Goal: Task Accomplishment & Management: Complete application form

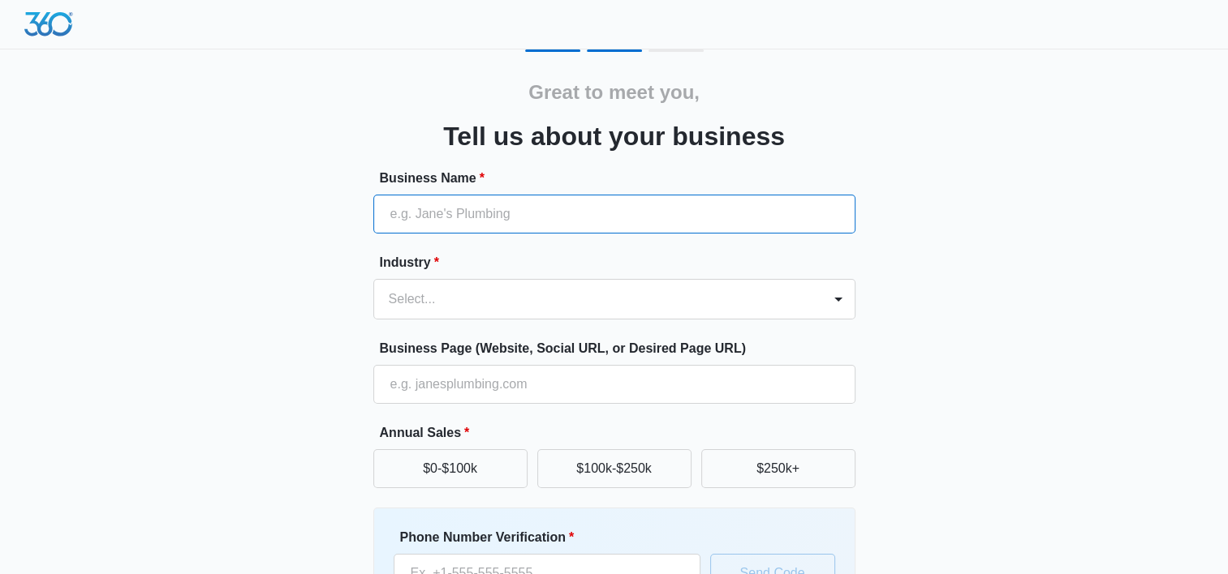
click at [550, 212] on input "Business Name *" at bounding box center [614, 214] width 482 height 39
type input "E"
type input "GC Equestrian"
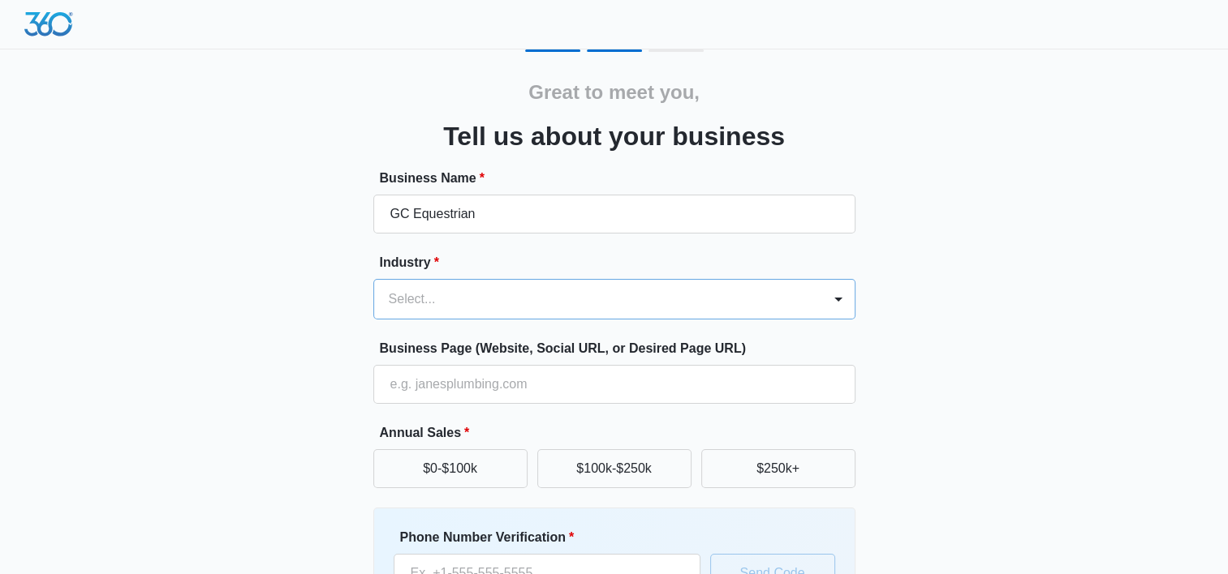
click at [526, 302] on div at bounding box center [595, 299] width 412 height 23
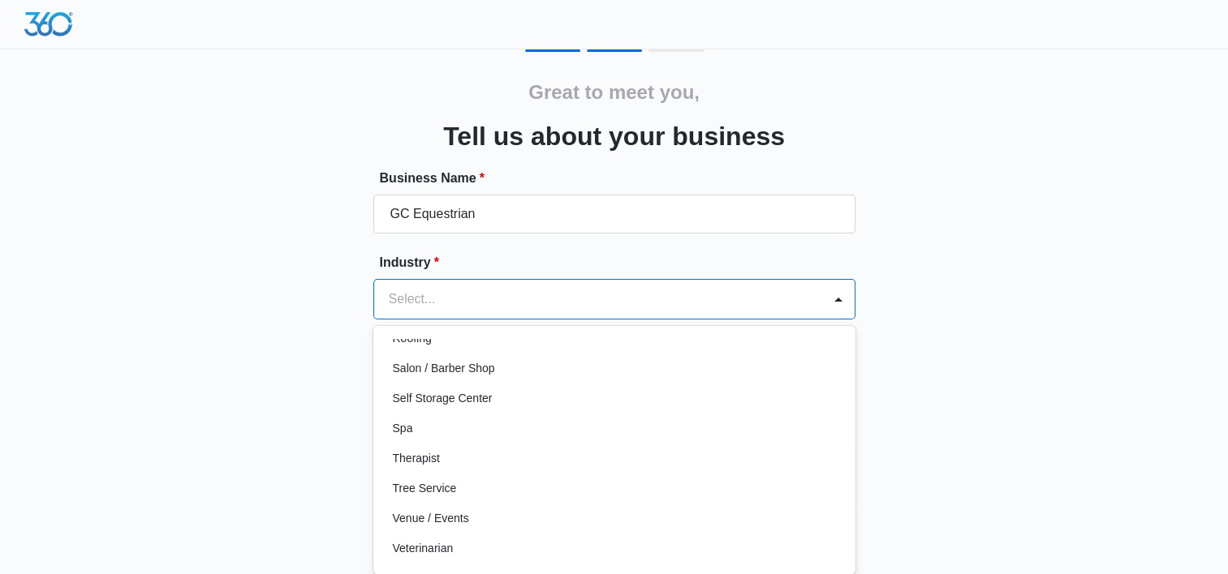
scroll to position [1254, 0]
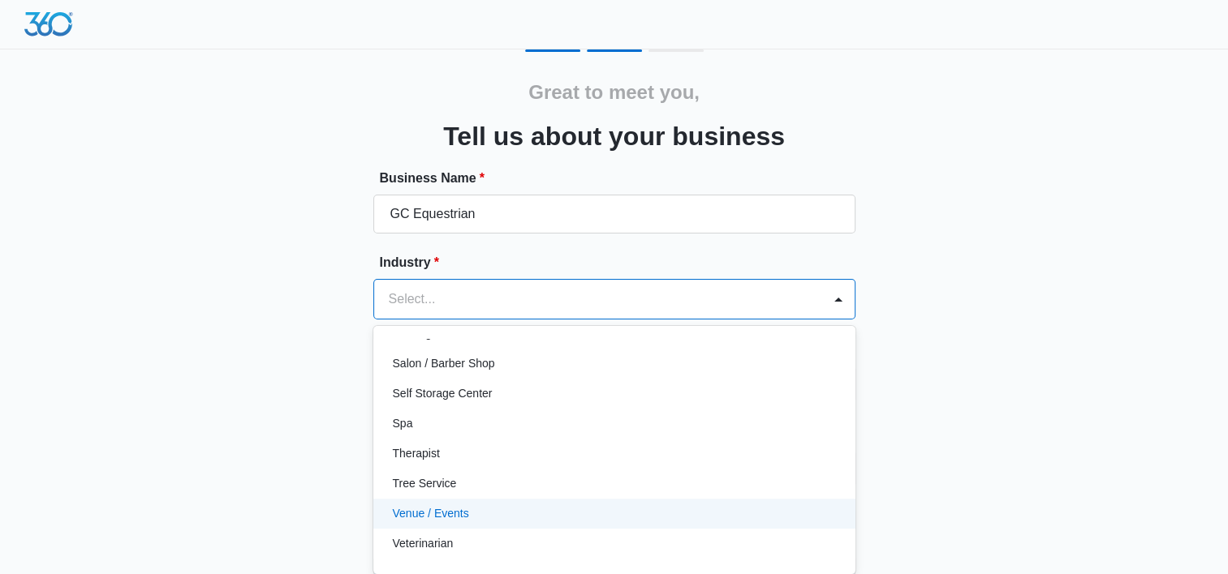
click at [557, 505] on div "Venue / Events" at bounding box center [613, 513] width 440 height 17
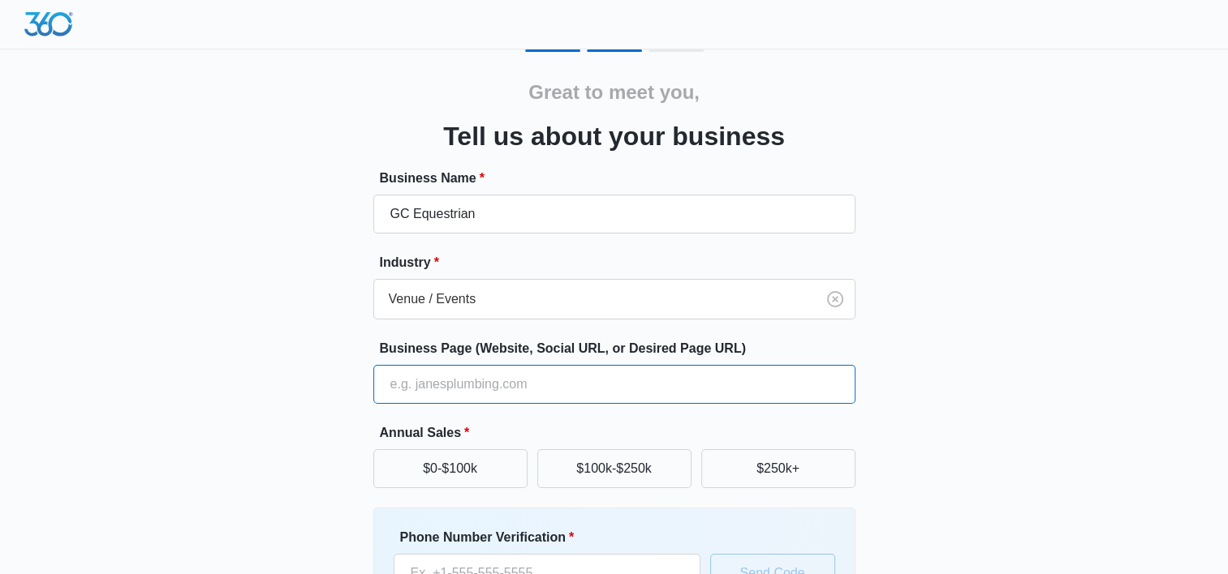
click at [504, 380] on input "Business Page (Website, Social URL, or Desired Page URL)" at bounding box center [614, 384] width 482 height 39
type input "www.eventinginvirginia.com"
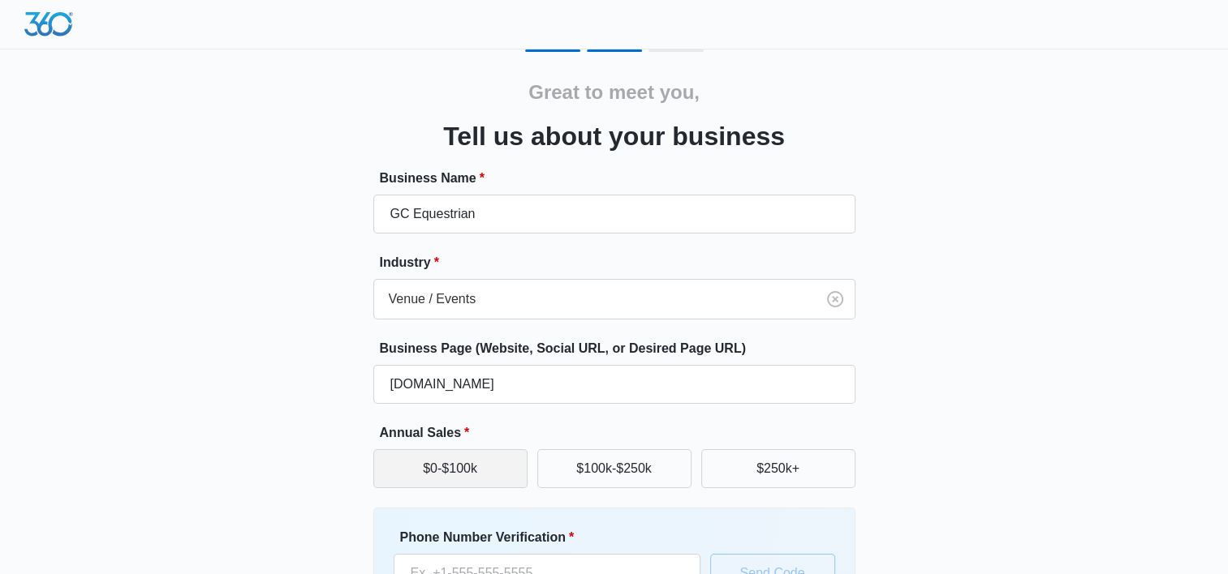
click at [445, 467] on button "$0-$100k" at bounding box center [450, 468] width 154 height 39
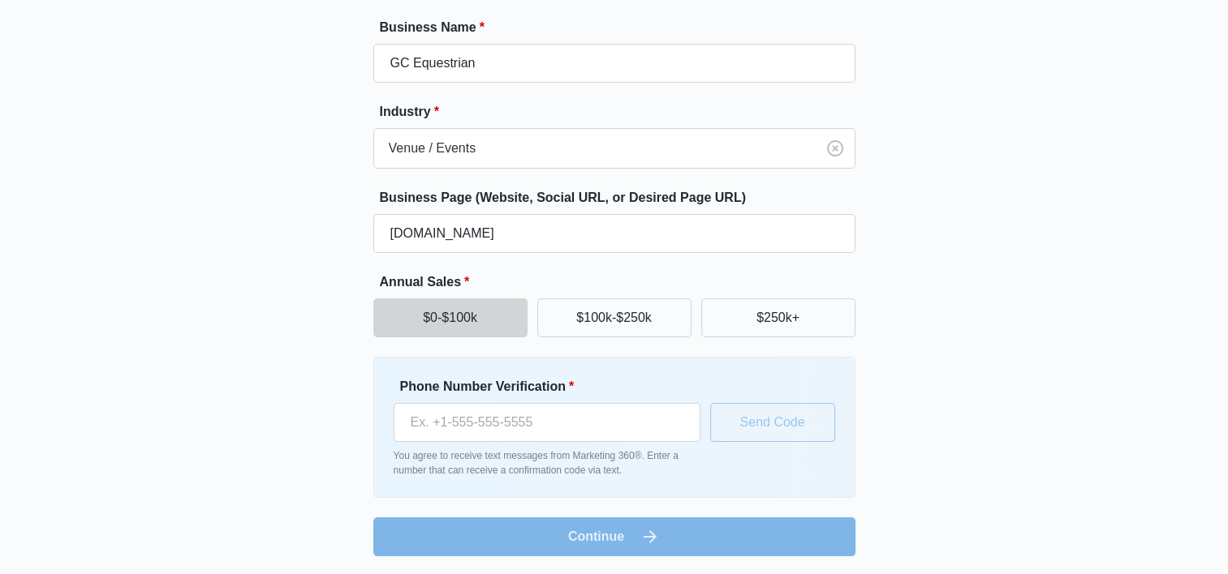
scroll to position [152, 0]
click at [500, 422] on input "Phone Number Verification *" at bounding box center [546, 421] width 307 height 39
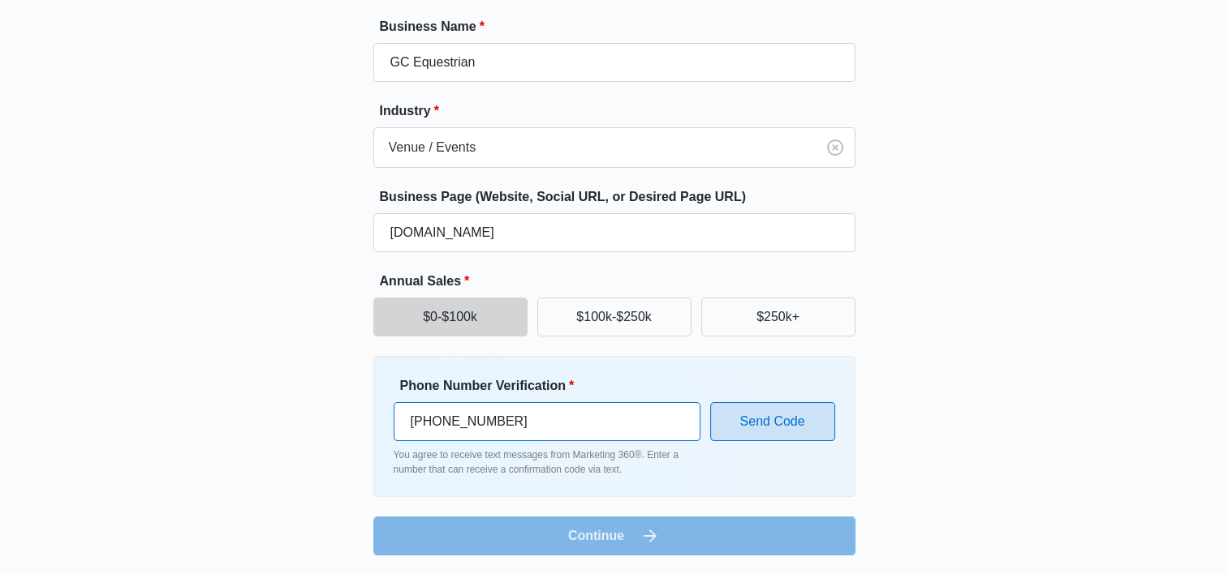
type input "(540) 784-9661"
click at [772, 423] on button "Send Code" at bounding box center [772, 421] width 125 height 39
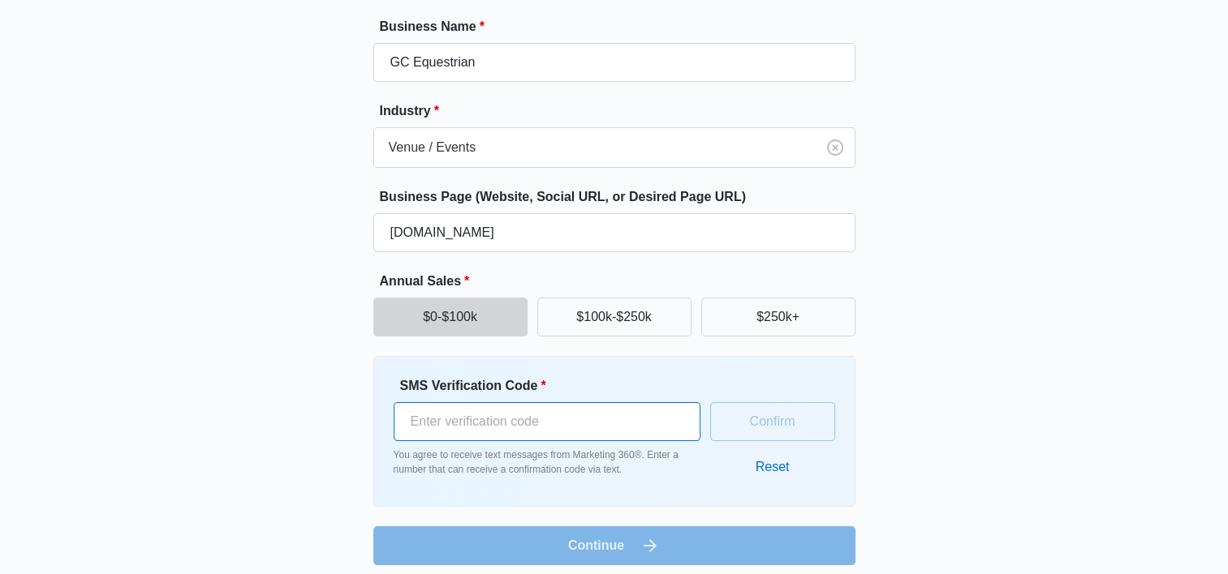
click at [608, 420] on input "SMS Verification Code *" at bounding box center [546, 421] width 307 height 39
type input "232653"
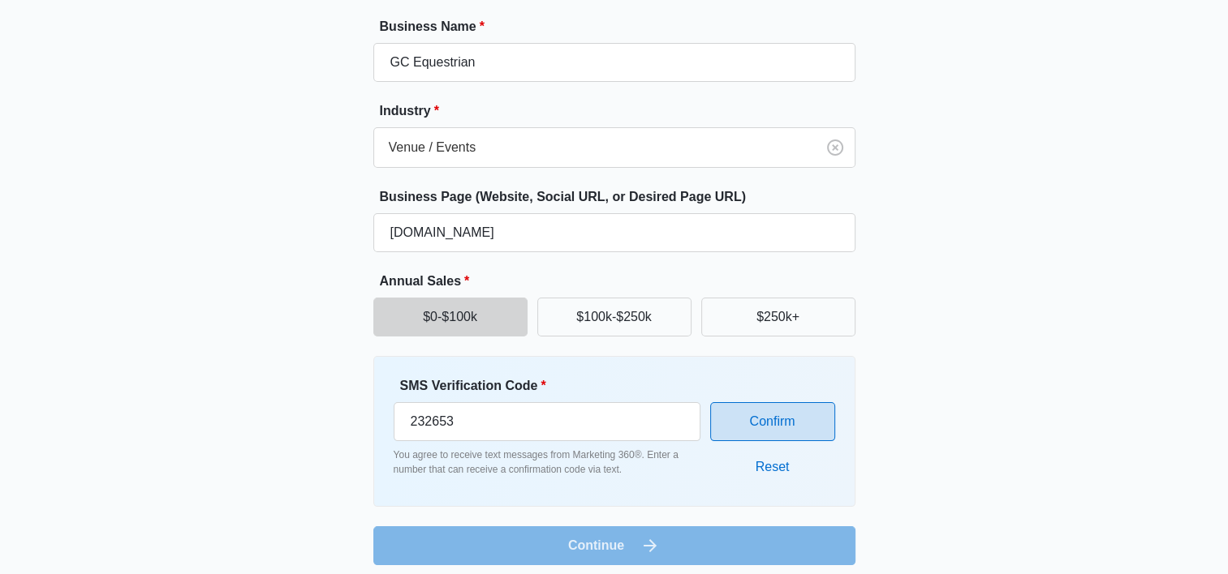
click at [792, 415] on button "Confirm" at bounding box center [772, 421] width 125 height 39
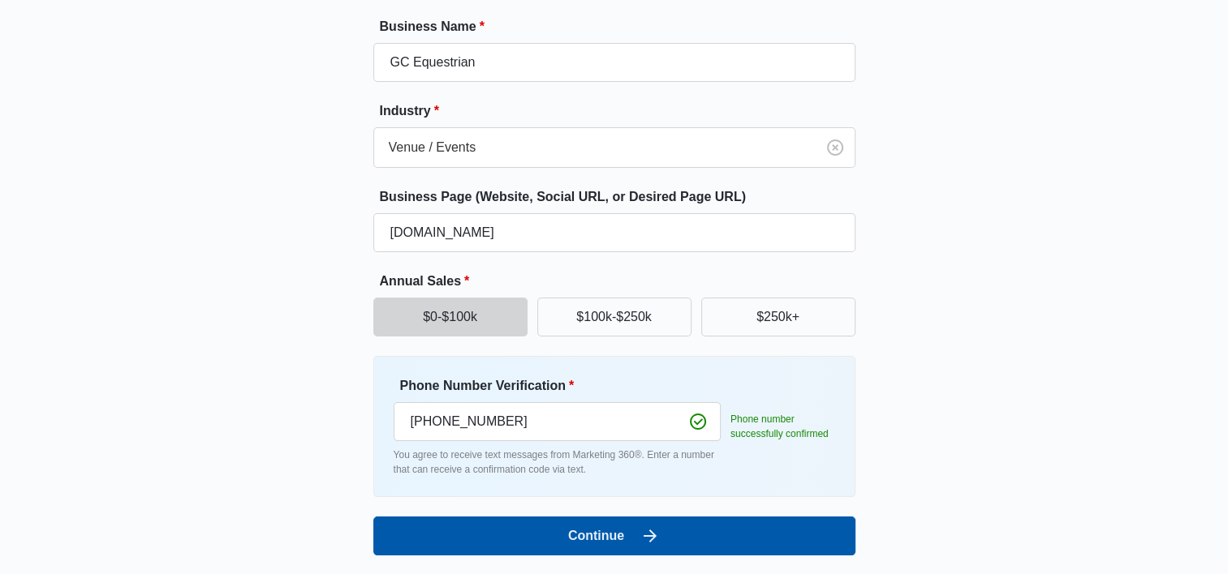
click at [687, 536] on button "Continue" at bounding box center [614, 536] width 482 height 39
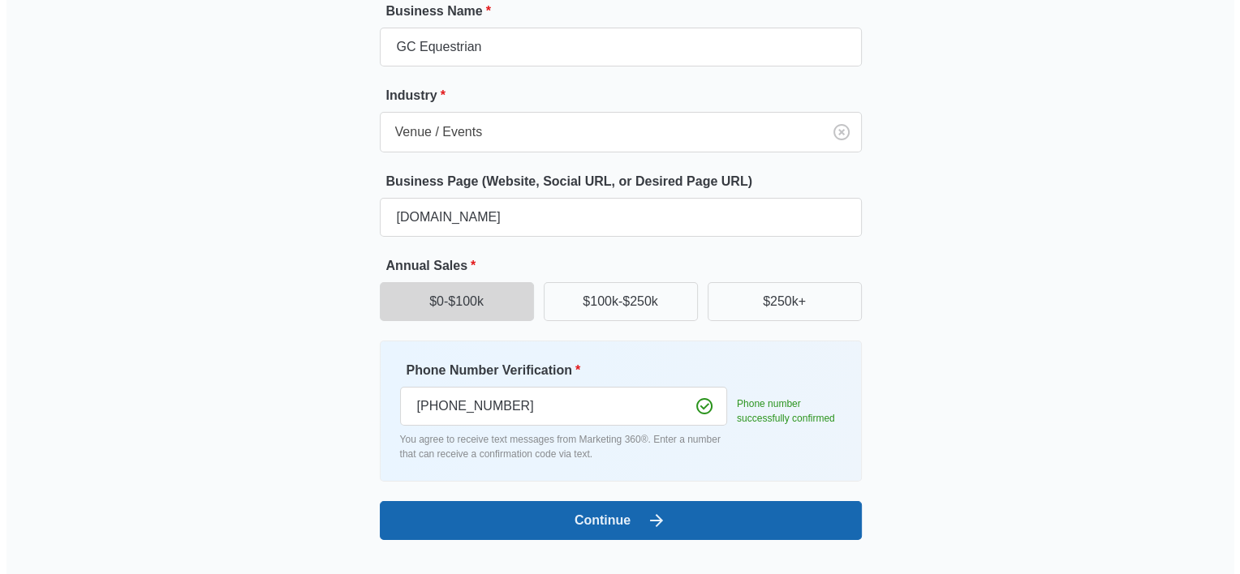
scroll to position [0, 0]
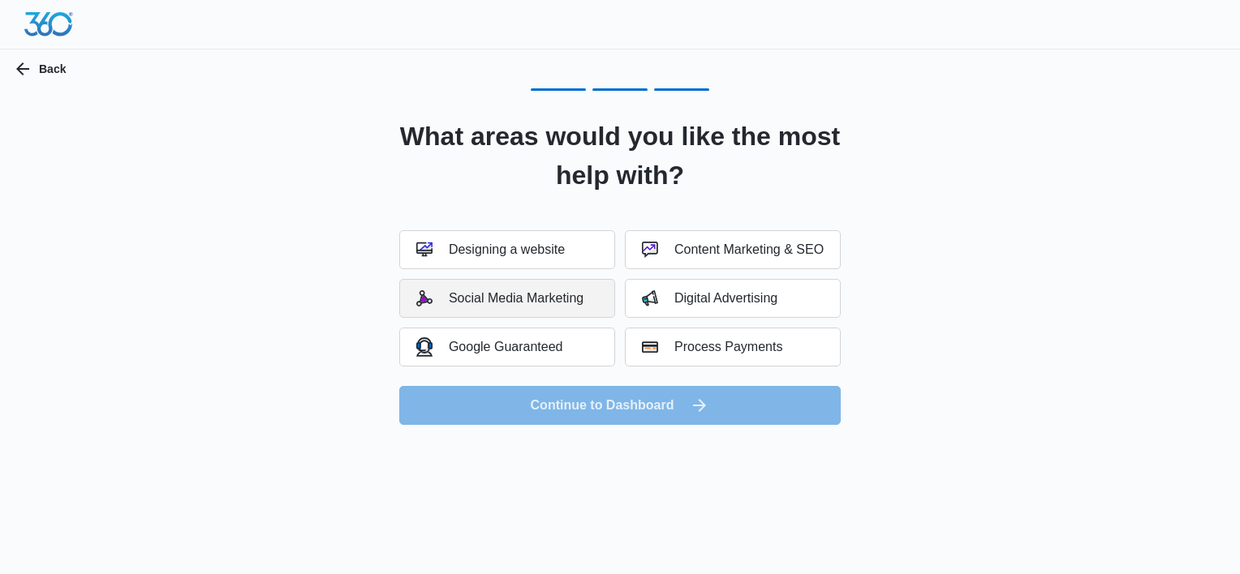
click at [515, 303] on div "Social Media Marketing" at bounding box center [499, 298] width 167 height 16
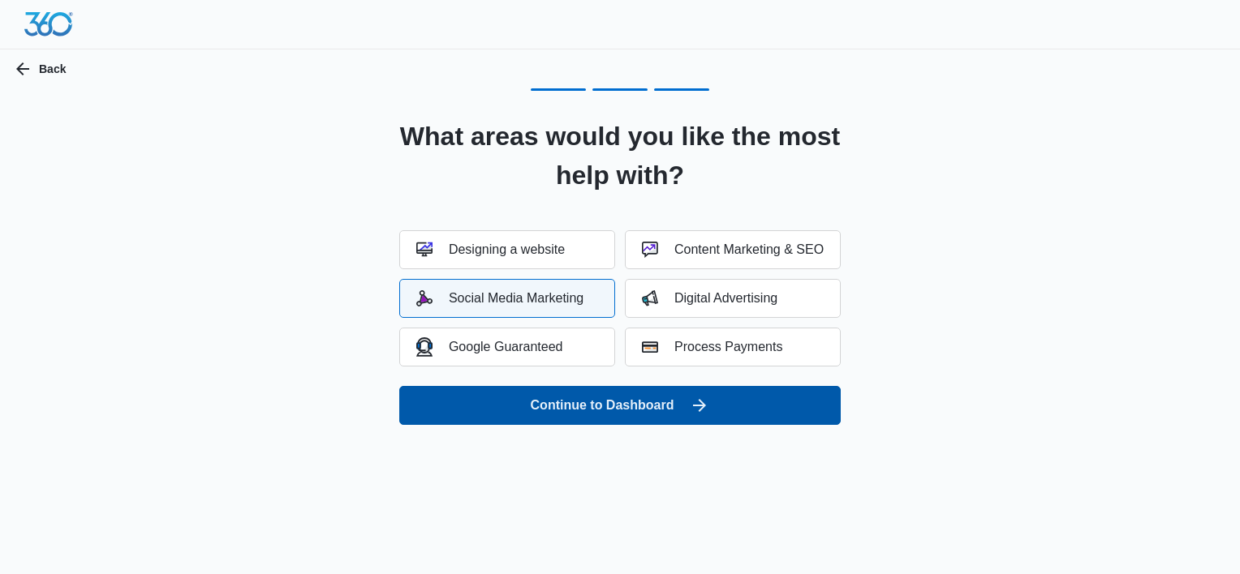
click at [506, 402] on button "Continue to Dashboard" at bounding box center [619, 405] width 441 height 39
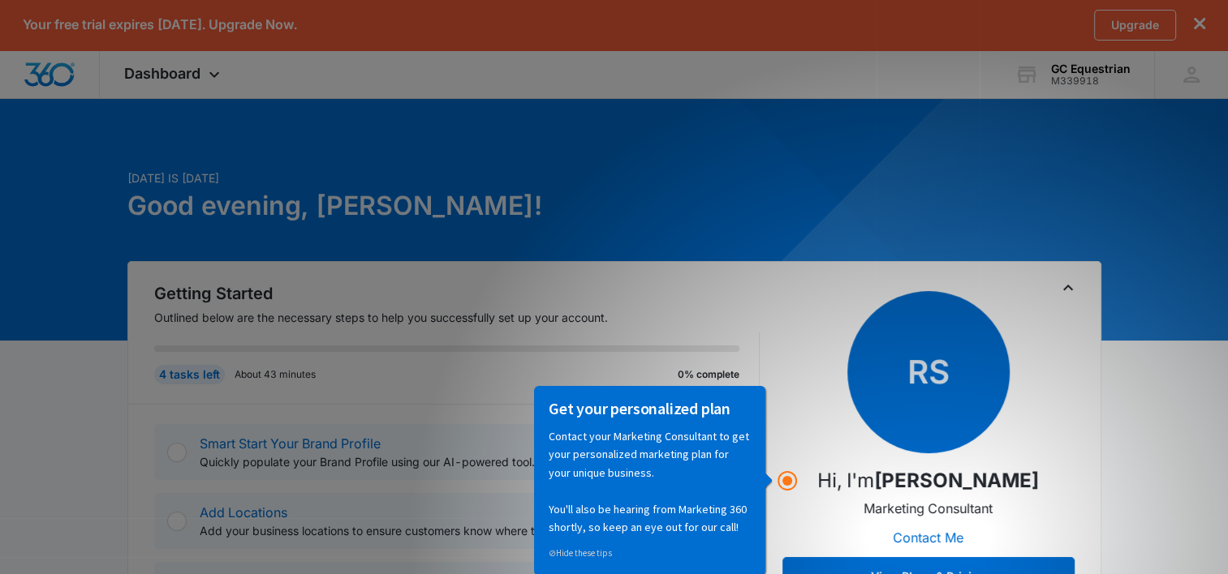
click at [787, 352] on div "RS Hi, I'm [PERSON_NAME] Marketing Consultant Contact Me View Plans & Pricing" at bounding box center [928, 443] width 292 height 305
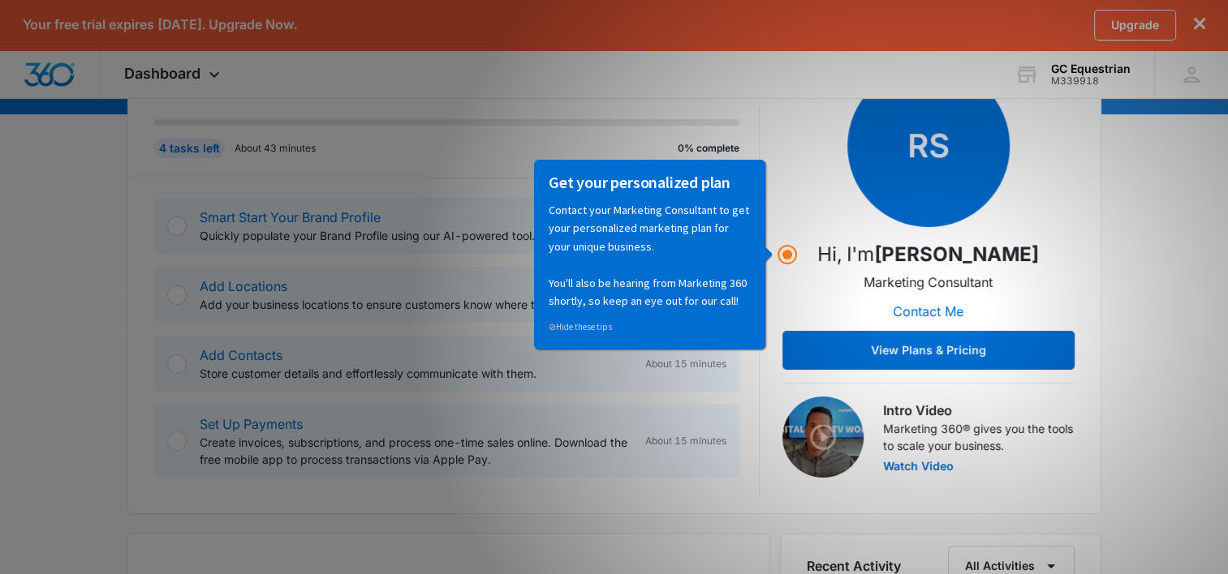
scroll to position [228, 0]
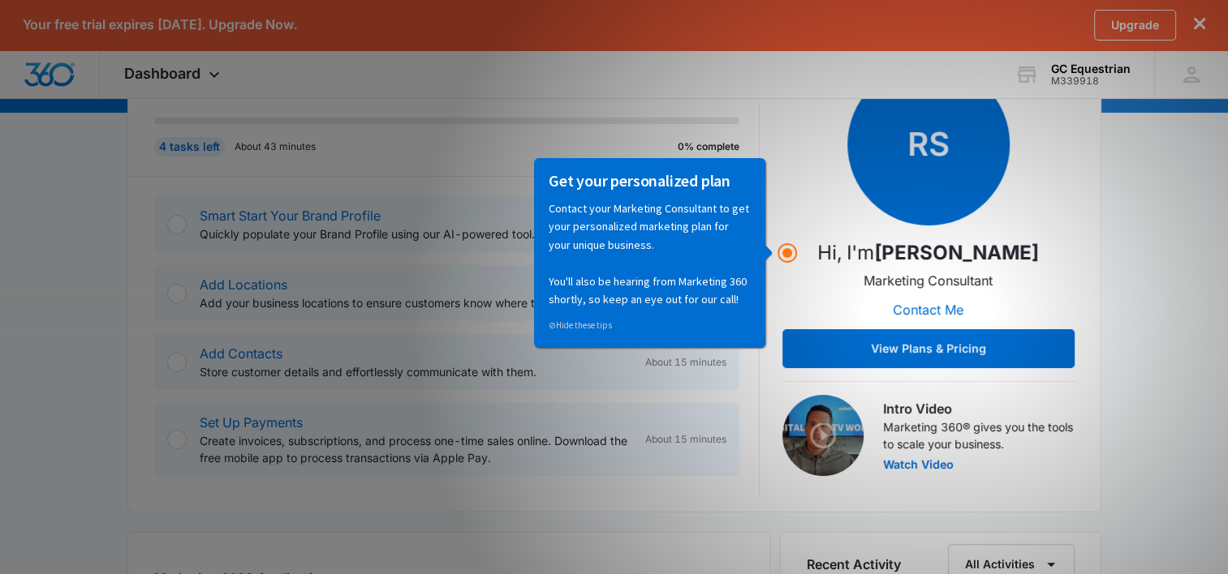
click at [785, 177] on div "RS Hi, I'm [PERSON_NAME] Marketing Consultant Contact Me View Plans & Pricing" at bounding box center [928, 215] width 292 height 305
click at [733, 229] on p "Contact your Marketing Consultant to get your personalized marketing plan for y…" at bounding box center [649, 253] width 202 height 109
click at [817, 204] on div "RS Hi, I'm [PERSON_NAME] Marketing Consultant Contact Me View Plans & Pricing" at bounding box center [928, 215] width 292 height 305
click at [789, 249] on circle "Hotspot (open by clicking or pressing space/enter)" at bounding box center [787, 253] width 15 height 15
click at [803, 168] on div "RS Hi, I'm [PERSON_NAME] Marketing Consultant Contact Me View Plans & Pricing" at bounding box center [928, 215] width 292 height 305
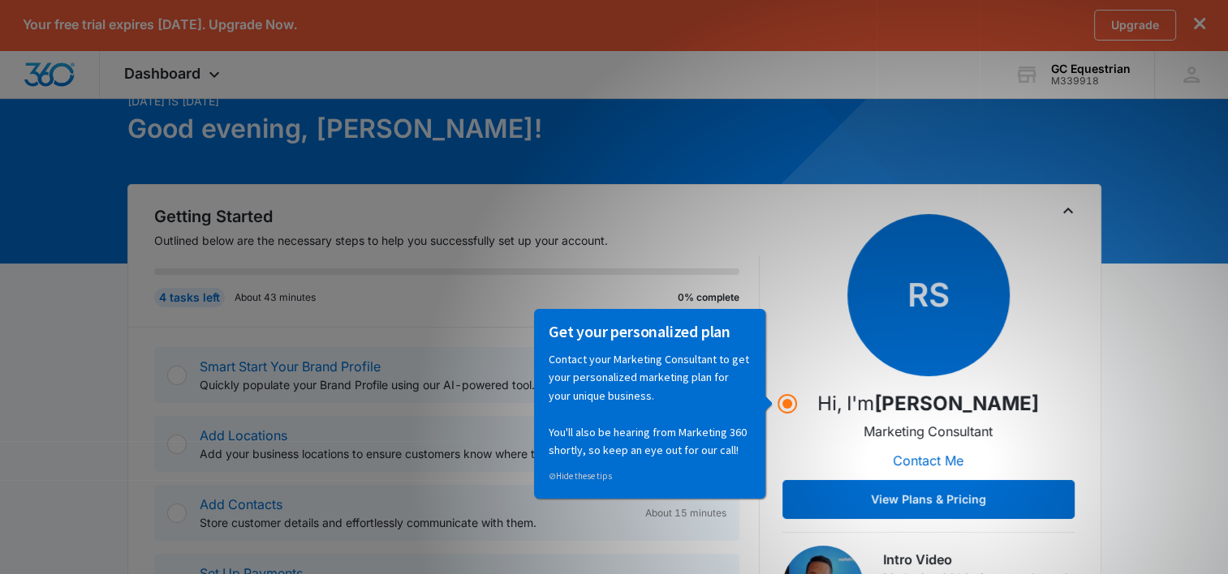
scroll to position [75, 0]
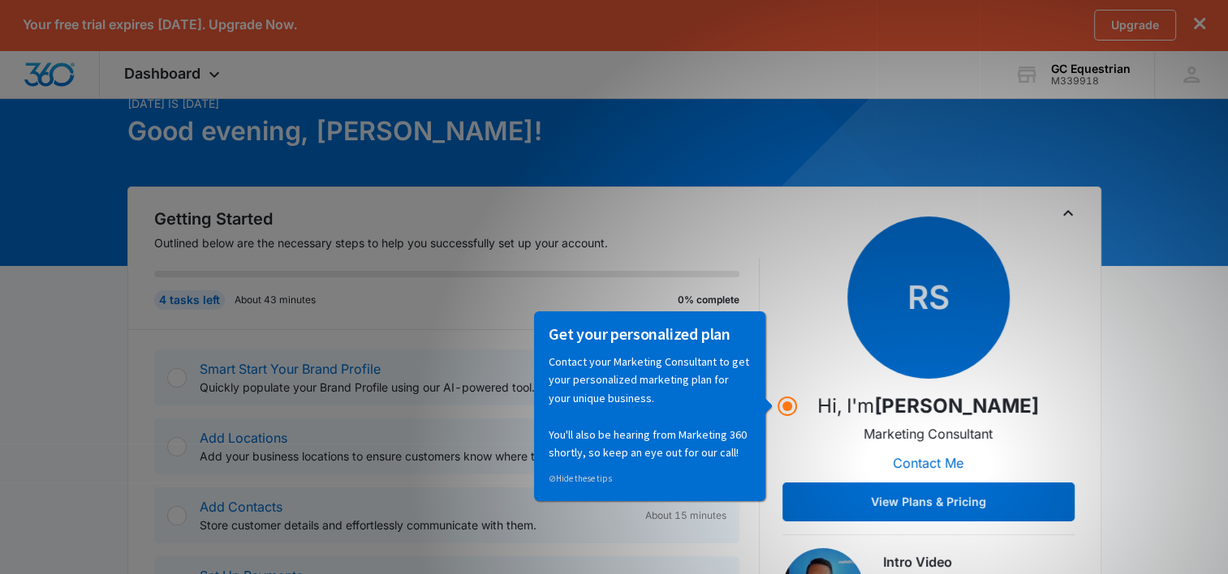
click at [1201, 23] on icon "dismiss this dialog" at bounding box center [1198, 23] width 11 height 11
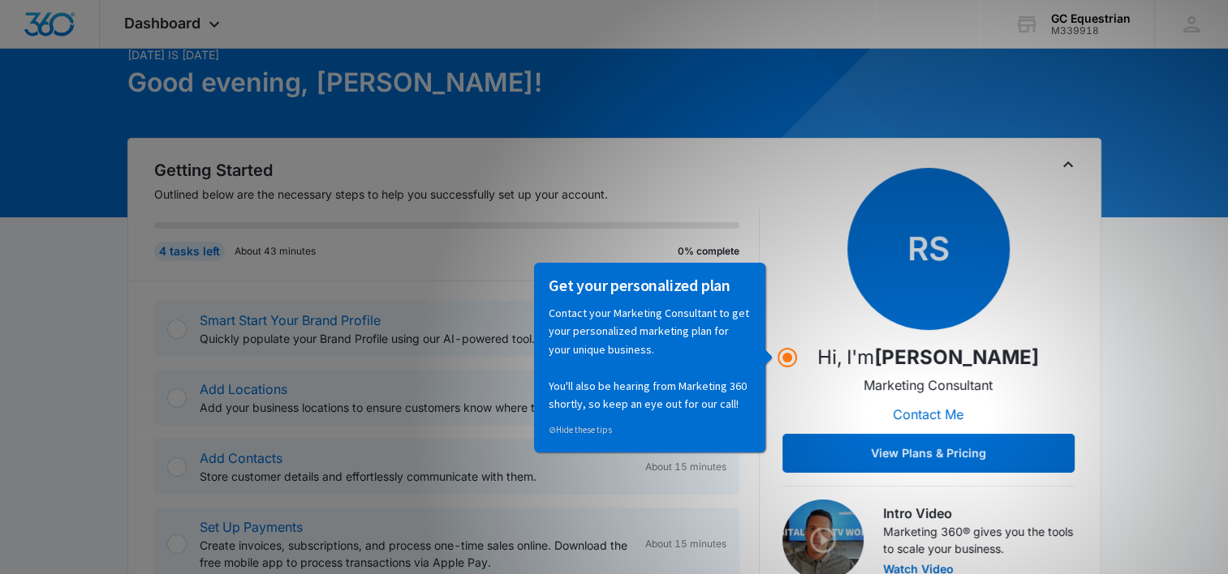
scroll to position [26, 0]
